Goal: Browse casually: Explore the website without a specific task or goal

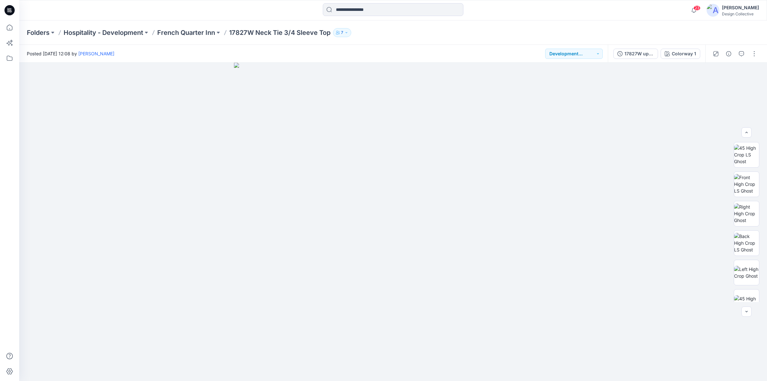
scroll to position [148, 0]
click at [197, 31] on p "French Quarter Inn" at bounding box center [186, 32] width 58 height 9
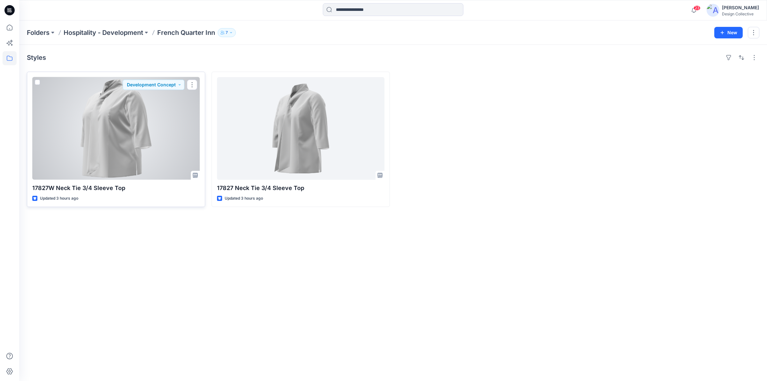
click at [132, 159] on div at bounding box center [115, 128] width 167 height 103
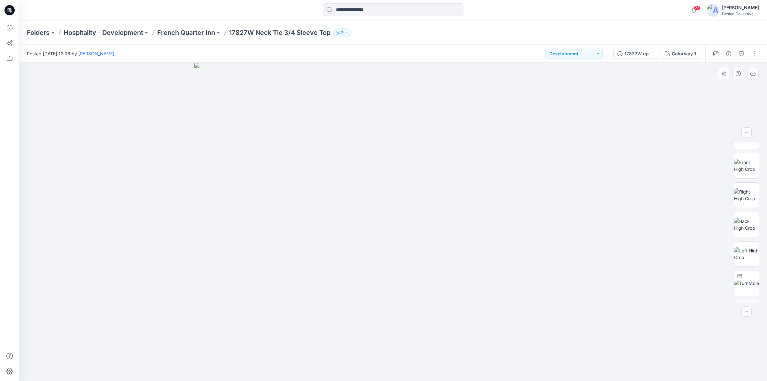
scroll to position [170, 0]
click at [757, 253] on img at bounding box center [746, 248] width 25 height 13
click at [748, 221] on img at bounding box center [746, 219] width 25 height 13
click at [749, 192] on img at bounding box center [746, 189] width 25 height 13
click at [742, 165] on img at bounding box center [746, 160] width 25 height 13
